Goal: Navigation & Orientation: Find specific page/section

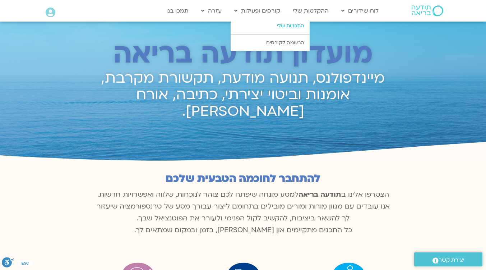
click at [289, 23] on link "התכניות שלי" at bounding box center [270, 26] width 79 height 17
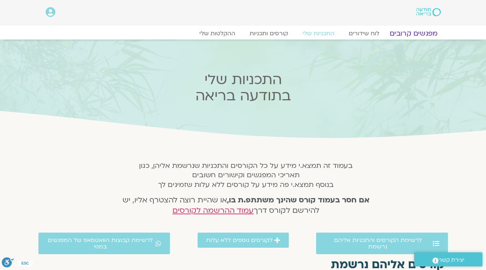
click at [403, 32] on link "מפגשים קרובים" at bounding box center [413, 33] width 65 height 9
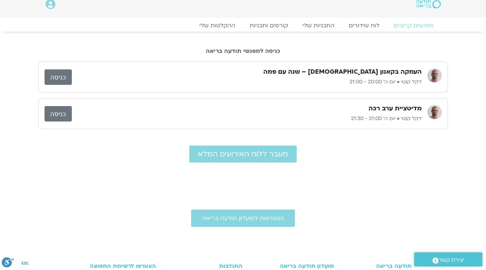
scroll to position [9, 0]
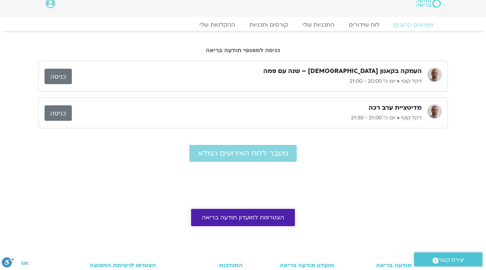
click at [242, 215] on span "הצטרפות למועדון תודעה בריאה" at bounding box center [243, 217] width 82 height 6
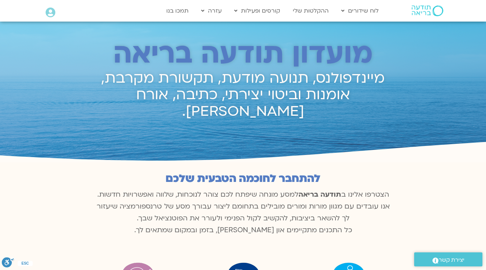
click at [46, 10] on icon at bounding box center [51, 13] width 10 height 10
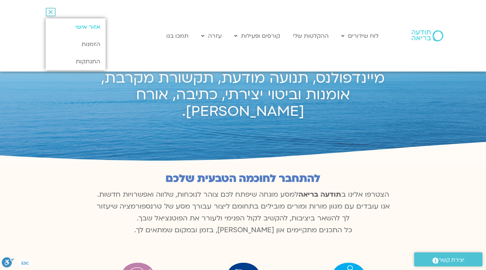
click at [75, 25] on link "אזור אישי" at bounding box center [76, 26] width 60 height 17
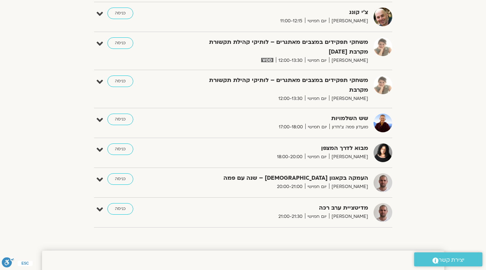
scroll to position [289, 0]
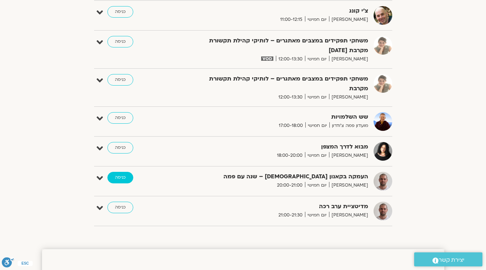
click at [121, 179] on link "כניסה" at bounding box center [120, 178] width 26 height 12
